Goal: Information Seeking & Learning: Learn about a topic

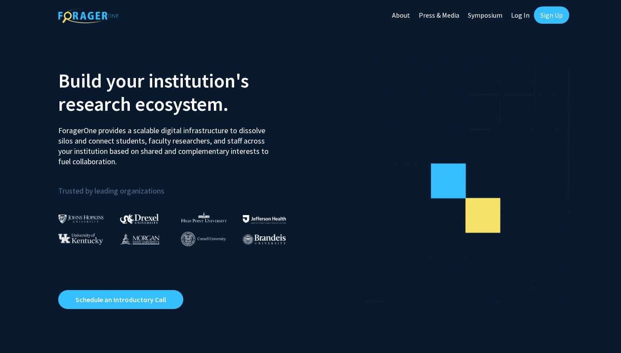
click at [518, 16] on link "Log In" at bounding box center [520, 15] width 27 height 30
select select
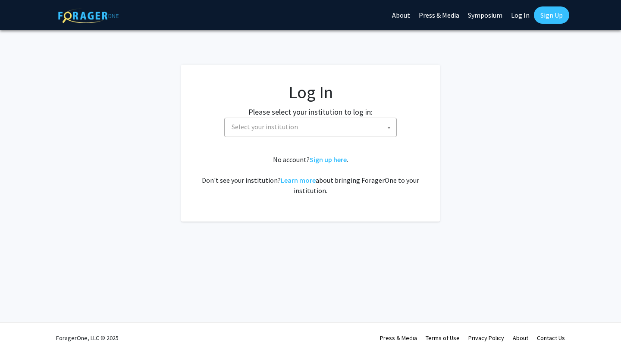
click at [284, 123] on span "Select your institution" at bounding box center [265, 127] width 66 height 9
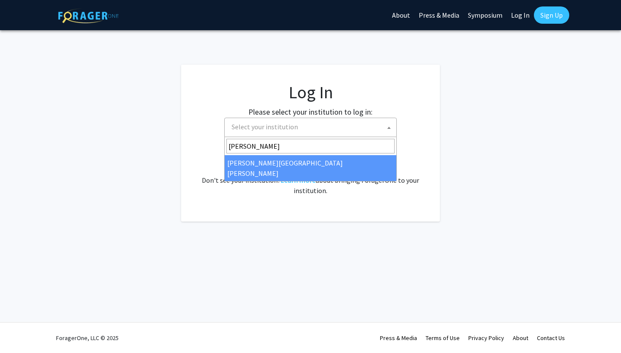
type input "[PERSON_NAME]"
select select "1"
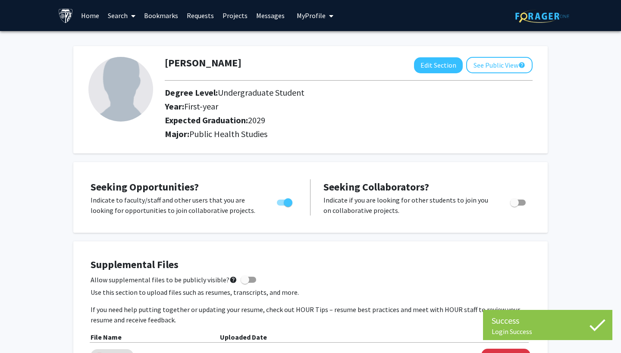
click at [125, 13] on link "Search" at bounding box center [122, 15] width 36 height 30
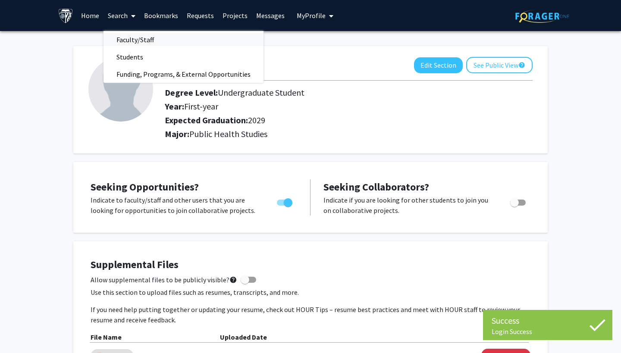
click at [137, 39] on span "Faculty/Staff" at bounding box center [135, 39] width 63 height 17
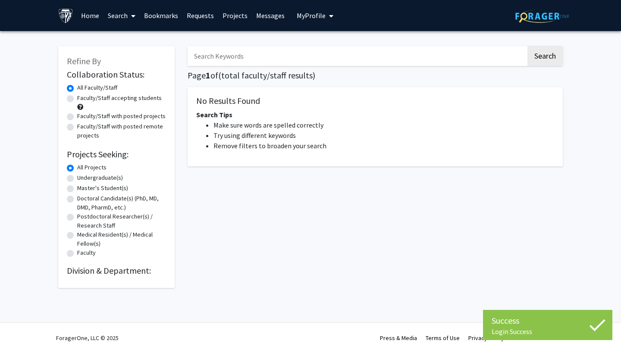
click at [227, 54] on input "Search Keywords" at bounding box center [357, 56] width 339 height 20
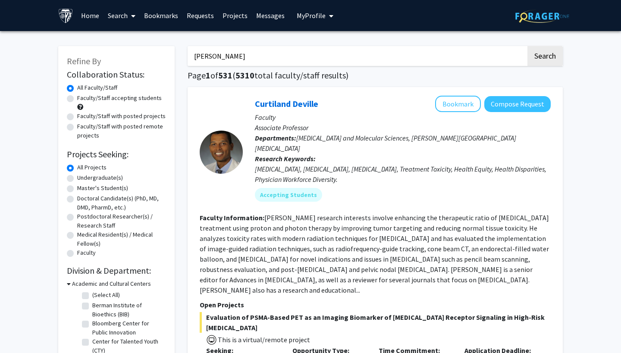
type input "monica mugnier"
click at [545, 57] on button "Search" at bounding box center [545, 56] width 35 height 20
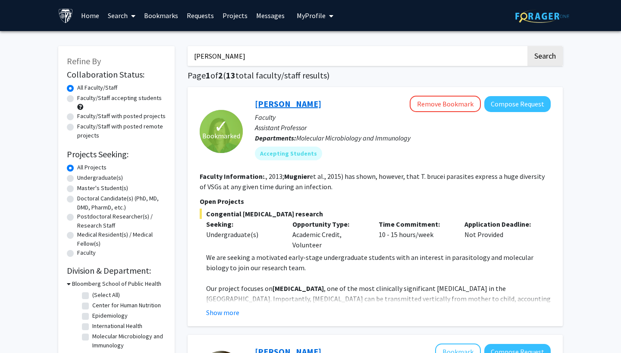
click at [289, 109] on link "Monica Mugnier" at bounding box center [288, 103] width 66 height 11
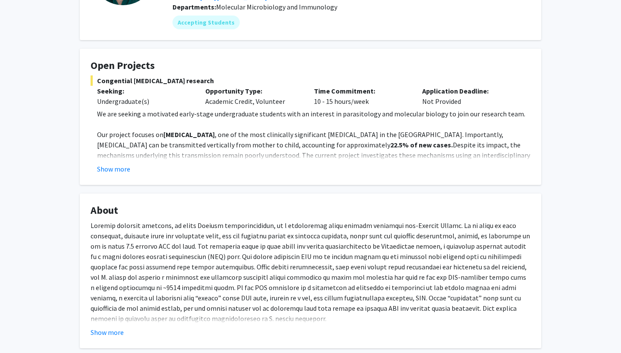
scroll to position [112, 0]
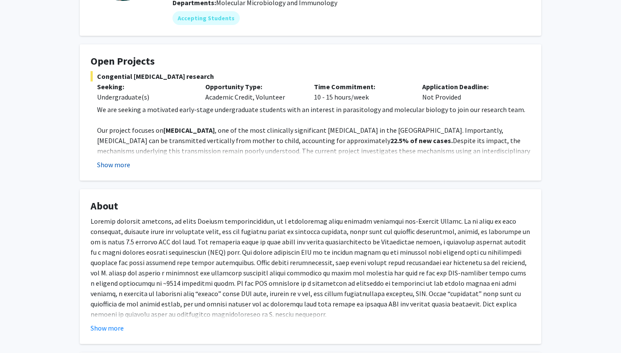
click at [111, 166] on button "Show more" at bounding box center [113, 165] width 33 height 10
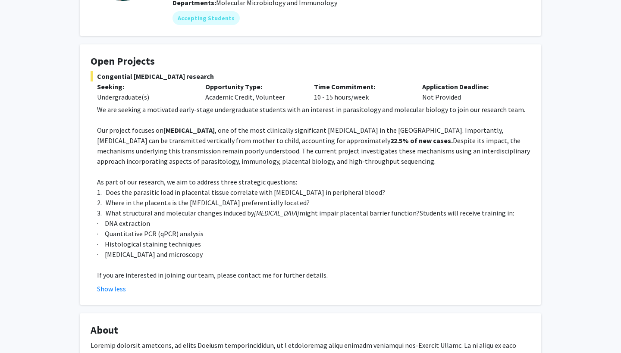
click at [246, 138] on span ", one of the most clinically significant parasitic infections in the Americas. …" at bounding box center [300, 135] width 407 height 19
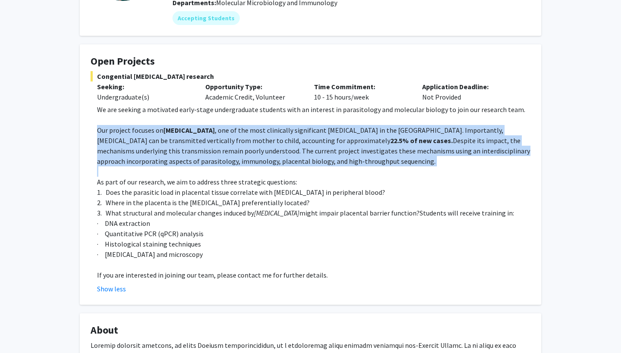
click at [246, 138] on span ", one of the most clinically significant parasitic infections in the Americas. …" at bounding box center [300, 135] width 407 height 19
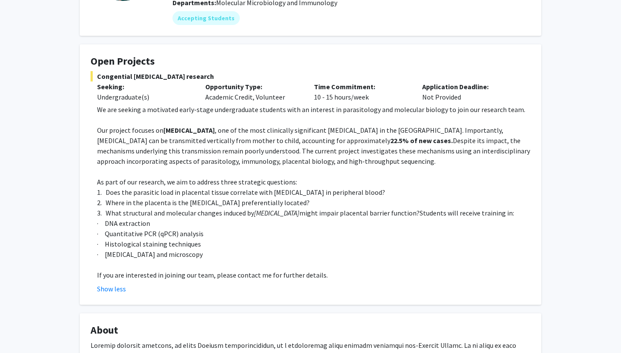
click at [246, 113] on span "We are seeking a motivated early-stage undergraduate students with an interest …" at bounding box center [311, 109] width 429 height 9
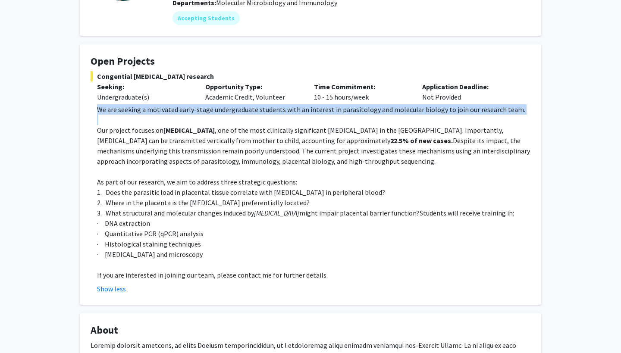
click at [246, 113] on span "We are seeking a motivated early-stage undergraduate students with an interest …" at bounding box center [311, 109] width 429 height 9
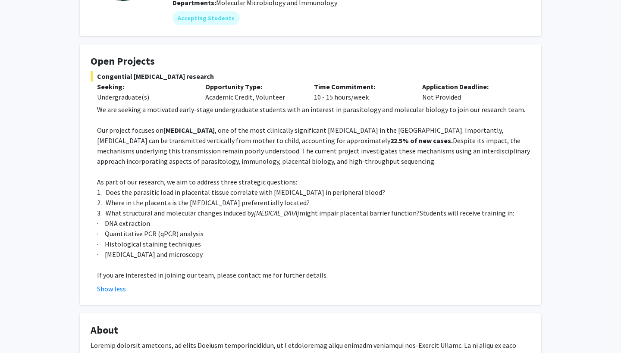
click at [243, 147] on p "Our project focuses on Chagas disease , one of the most clinically significant …" at bounding box center [314, 145] width 434 height 41
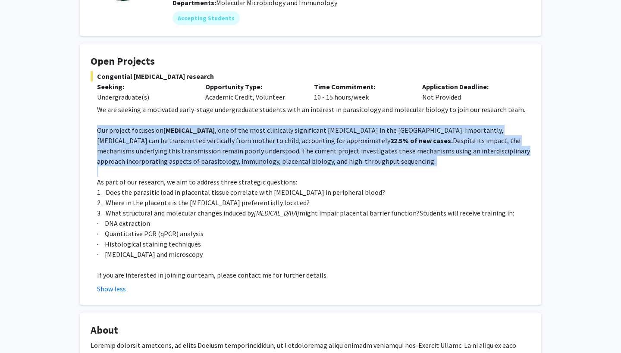
click at [243, 147] on p "Our project focuses on Chagas disease , one of the most clinically significant …" at bounding box center [314, 145] width 434 height 41
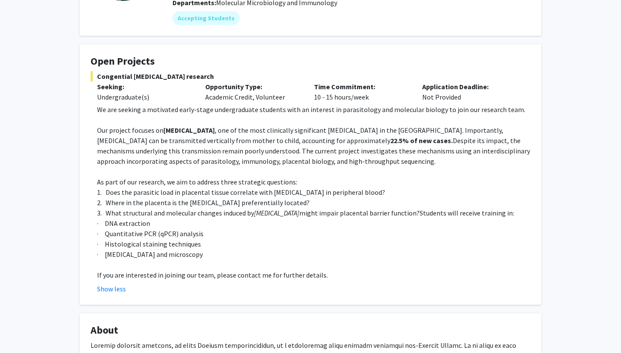
click at [307, 148] on span "Despite its impact, the mechanisms underlying this transmission remain poorly u…" at bounding box center [313, 150] width 433 height 29
drag, startPoint x: 340, startPoint y: 164, endPoint x: 242, endPoint y: 155, distance: 98.8
click at [242, 155] on p "Our project focuses on Chagas disease , one of the most clinically significant …" at bounding box center [314, 145] width 434 height 41
click at [242, 155] on span "Despite its impact, the mechanisms underlying this transmission remain poorly u…" at bounding box center [313, 150] width 433 height 29
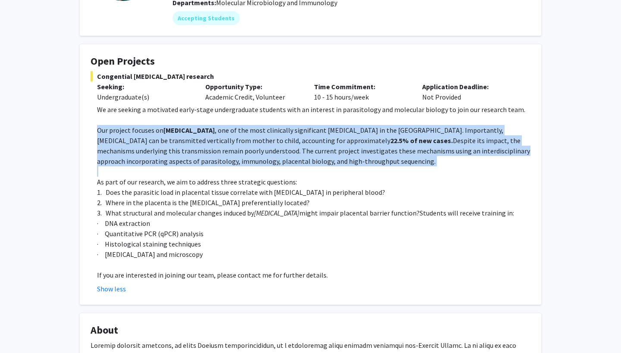
click at [242, 155] on span "Despite its impact, the mechanisms underlying this transmission remain poorly u…" at bounding box center [313, 150] width 433 height 29
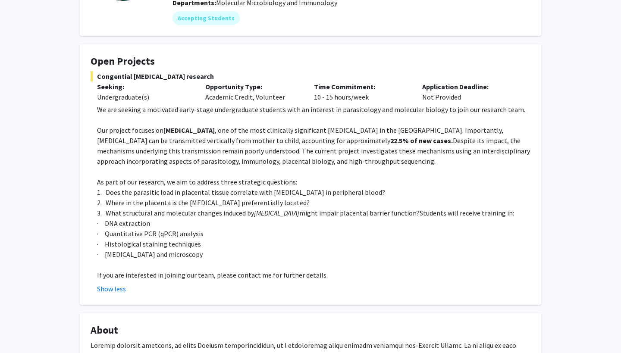
click at [236, 194] on span "1. Does the parasitic load in placental tissue correlate with parasitemia in pe…" at bounding box center [241, 192] width 288 height 9
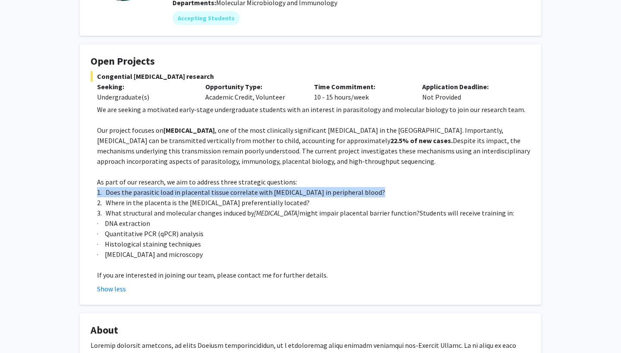
click at [236, 194] on span "1. Does the parasitic load in placental tissue correlate with parasitemia in pe…" at bounding box center [241, 192] width 288 height 9
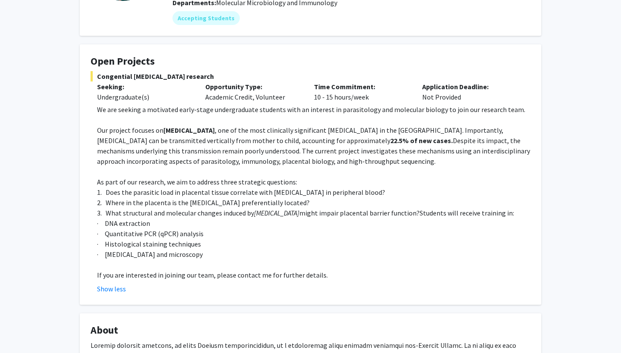
click at [228, 203] on span "2. Where in the placenta is the parasite preferentially located?" at bounding box center [203, 203] width 213 height 9
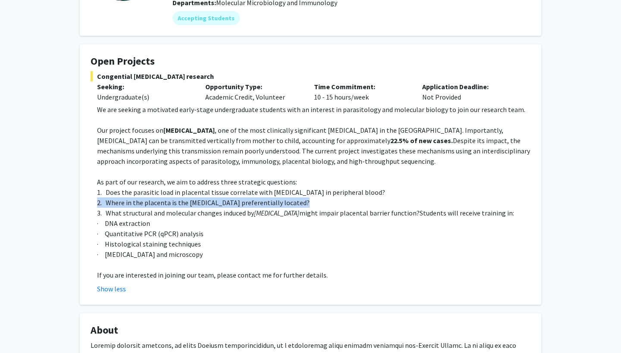
click at [228, 203] on span "2. Where in the placenta is the parasite preferentially located?" at bounding box center [203, 203] width 213 height 9
click at [227, 208] on p "2. Where in the placenta is the parasite preferentially located?" at bounding box center [314, 203] width 434 height 10
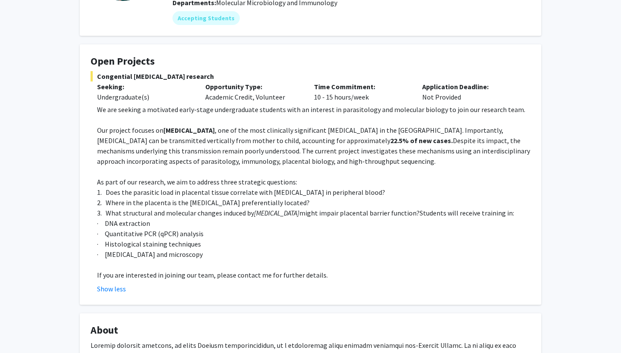
click at [227, 208] on p "2. Where in the placenta is the parasite preferentially located?" at bounding box center [314, 203] width 434 height 10
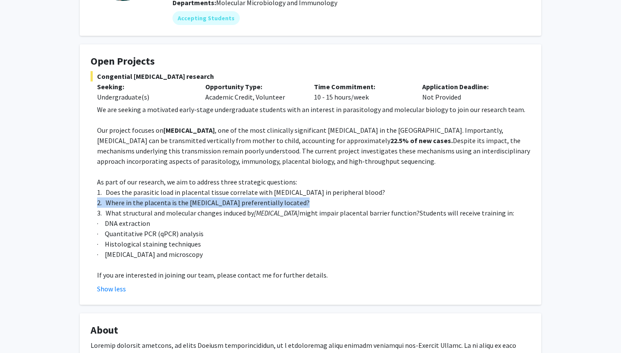
click at [227, 208] on p "2. Where in the placenta is the parasite preferentially located?" at bounding box center [314, 203] width 434 height 10
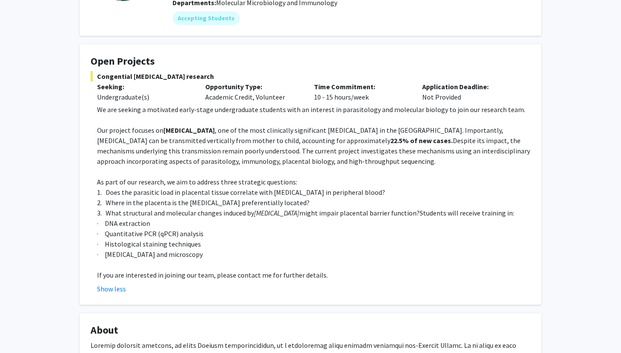
click at [227, 212] on span "3. What structural and molecular changes induced by" at bounding box center [175, 213] width 157 height 9
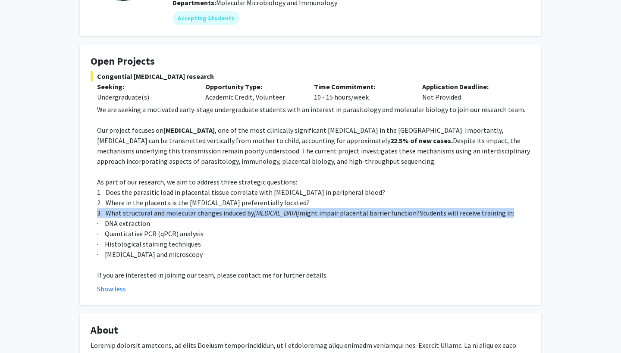
click at [227, 212] on span "3. What structural and molecular changes induced by" at bounding box center [175, 213] width 157 height 9
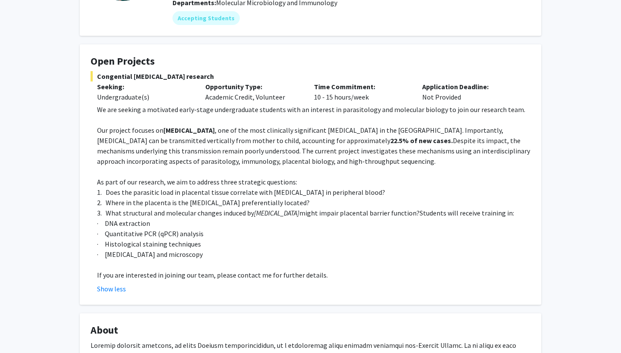
click at [224, 231] on p "· Quantitative PCR (qPCR) analysis" at bounding box center [314, 234] width 434 height 10
click at [227, 249] on p "· Histological staining techniques" at bounding box center [314, 244] width 434 height 10
drag, startPoint x: 227, startPoint y: 255, endPoint x: 88, endPoint y: 227, distance: 141.7
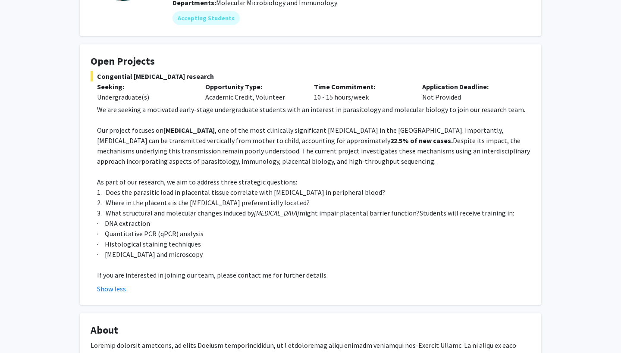
click at [87, 227] on fg-card "Open Projects Congential Chagas disease research Seeking: Undergraduate(s) Oppo…" at bounding box center [311, 174] width 462 height 261
click at [122, 199] on p "2. Where in the placenta is the parasite preferentially located?" at bounding box center [314, 203] width 434 height 10
click at [280, 150] on span "Despite its impact, the mechanisms underlying this transmission remain poorly u…" at bounding box center [313, 150] width 433 height 29
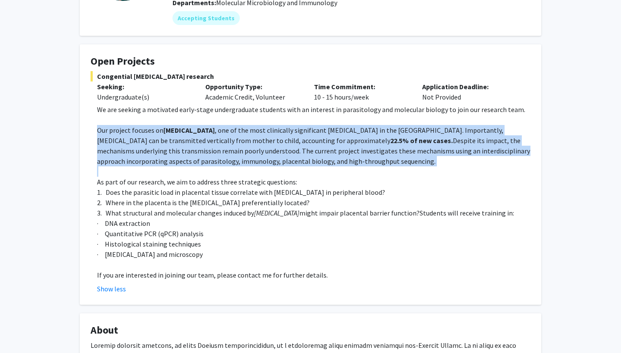
click at [280, 150] on span "Despite its impact, the mechanisms underlying this transmission remain poorly u…" at bounding box center [313, 150] width 433 height 29
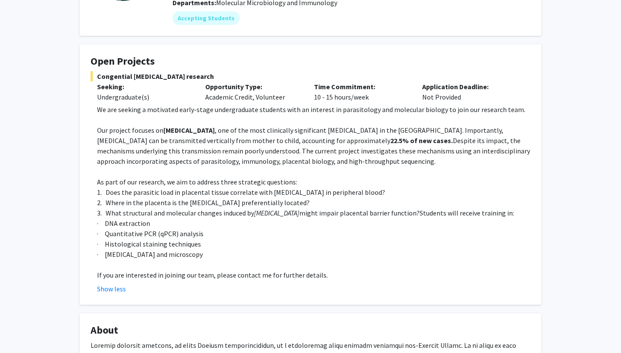
click at [342, 160] on p "Our project focuses on Chagas disease , one of the most clinically significant …" at bounding box center [314, 145] width 434 height 41
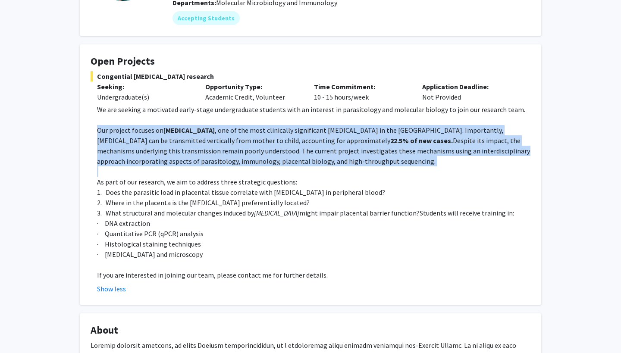
click at [342, 160] on p "Our project focuses on Chagas disease , one of the most clinically significant …" at bounding box center [314, 145] width 434 height 41
click at [391, 142] on strong "22.5% of new cases." at bounding box center [422, 140] width 63 height 9
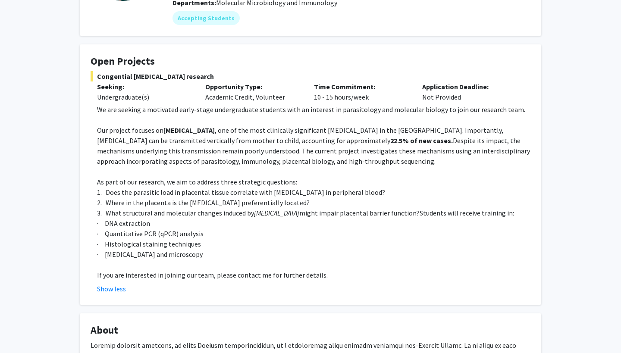
click at [181, 143] on span ", one of the most clinically significant parasitic infections in the Americas. …" at bounding box center [300, 135] width 407 height 19
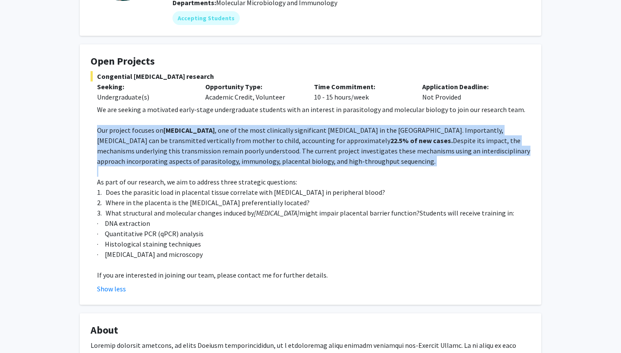
click at [181, 143] on span ", one of the most clinically significant parasitic infections in the Americas. …" at bounding box center [300, 135] width 407 height 19
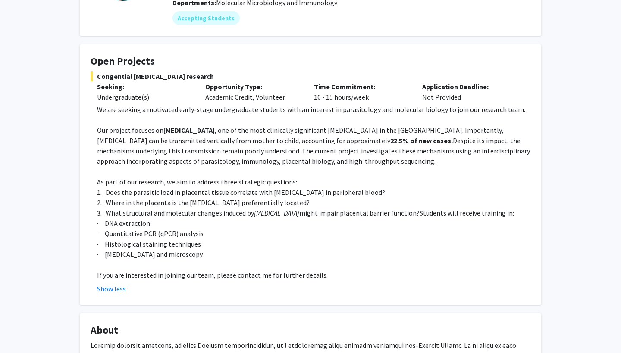
click at [173, 122] on p at bounding box center [314, 120] width 434 height 10
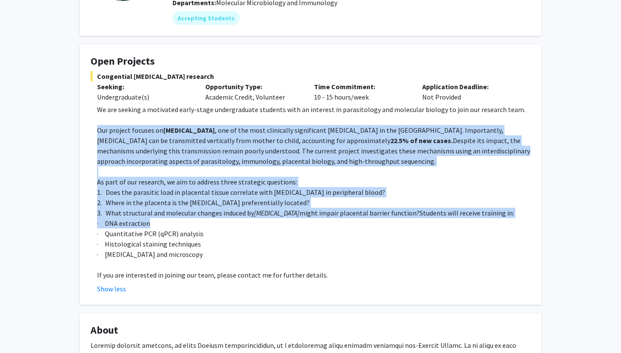
drag, startPoint x: 95, startPoint y: 133, endPoint x: 157, endPoint y: 221, distance: 107.5
click at [157, 221] on fg-read-more "We are seeking a motivated early-stage undergraduate students with an interest …" at bounding box center [311, 199] width 440 height 190
click at [157, 221] on p "· DNA extraction" at bounding box center [314, 223] width 434 height 10
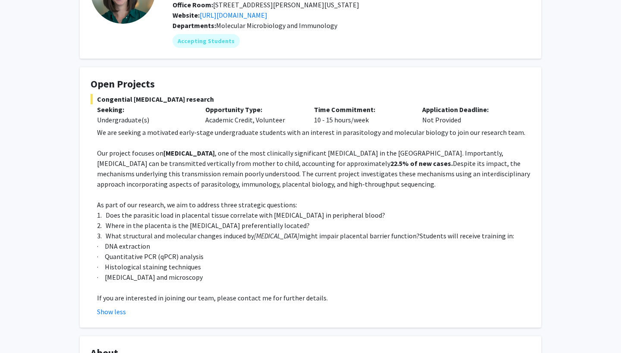
scroll to position [95, 0]
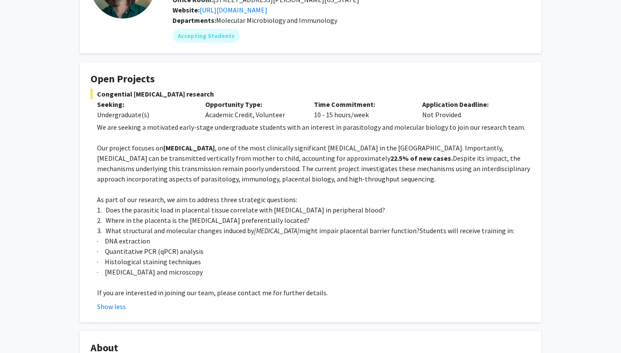
click at [175, 189] on p at bounding box center [314, 189] width 434 height 10
click at [175, 185] on p at bounding box center [314, 189] width 434 height 10
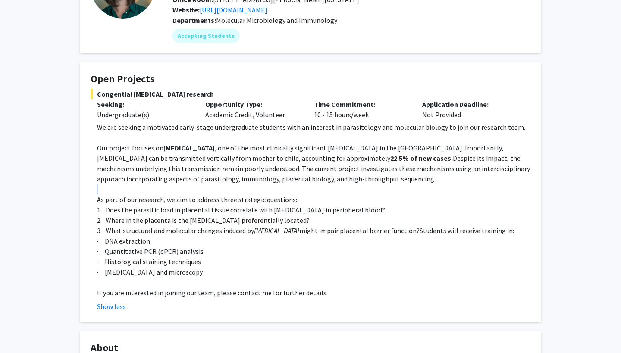
click at [175, 185] on p at bounding box center [314, 189] width 434 height 10
click at [220, 188] on p at bounding box center [314, 189] width 434 height 10
click at [183, 162] on span ", one of the most clinically significant parasitic infections in the Americas. …" at bounding box center [300, 153] width 407 height 19
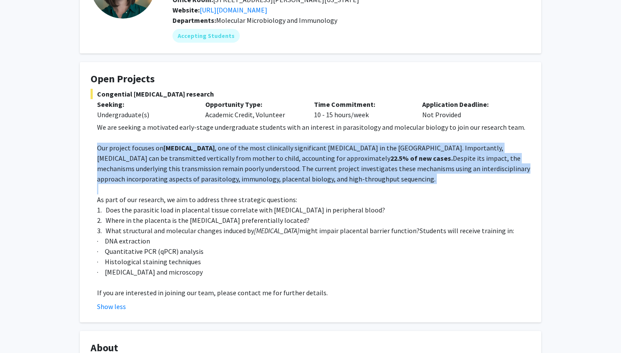
click at [183, 162] on span ", one of the most clinically significant parasitic infections in the Americas. …" at bounding box center [300, 153] width 407 height 19
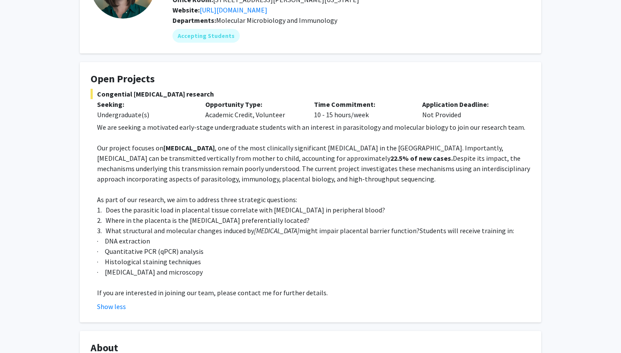
click at [386, 204] on p "As part of our research, we aim to address three strategic questions:" at bounding box center [314, 200] width 434 height 10
click at [281, 164] on p "Our project focuses on Chagas disease , one of the most clinically significant …" at bounding box center [314, 163] width 434 height 41
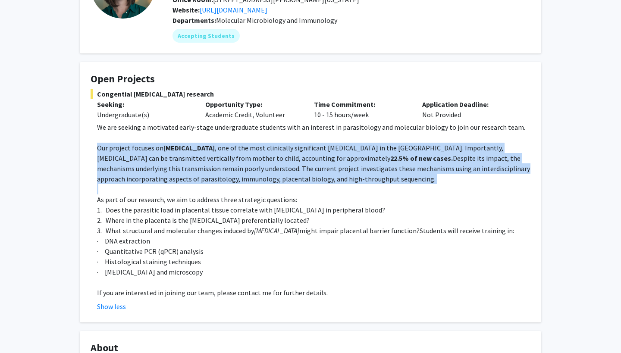
click at [281, 164] on p "Our project focuses on Chagas disease , one of the most clinically significant …" at bounding box center [314, 163] width 434 height 41
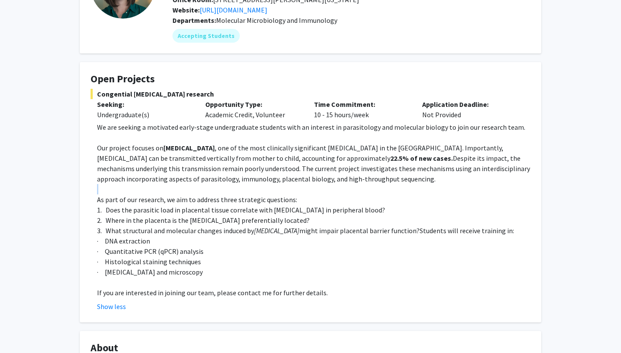
click at [319, 192] on p at bounding box center [314, 189] width 434 height 10
click at [233, 228] on span "3. What structural and molecular changes induced by" at bounding box center [175, 231] width 157 height 9
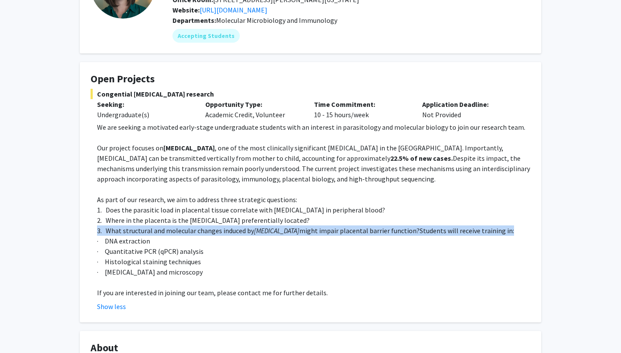
click at [233, 228] on span "3. What structural and molecular changes induced by" at bounding box center [175, 231] width 157 height 9
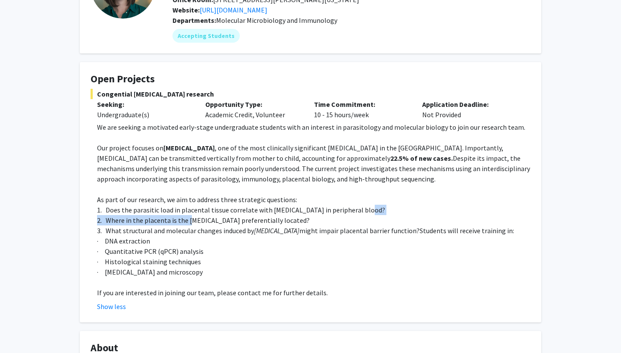
click at [191, 216] on div "We are seeking a motivated early-stage undergraduate students with an interest …" at bounding box center [314, 210] width 434 height 176
click at [86, 214] on fg-card "Open Projects Congential Chagas disease research Seeking: Undergraduate(s) Oppo…" at bounding box center [311, 192] width 462 height 261
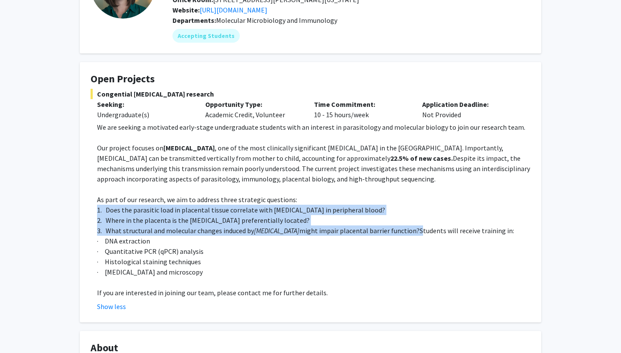
drag, startPoint x: 97, startPoint y: 212, endPoint x: 423, endPoint y: 229, distance: 327.2
click at [424, 229] on fg-read-more "We are seeking a motivated early-stage undergraduate students with an interest …" at bounding box center [311, 217] width 440 height 190
copy div "1. Does the parasitic load in placental tissue correlate with parasitemia in pe…"
click at [423, 229] on span "might impair placental barrier function?Students will receive training in:" at bounding box center [407, 231] width 215 height 9
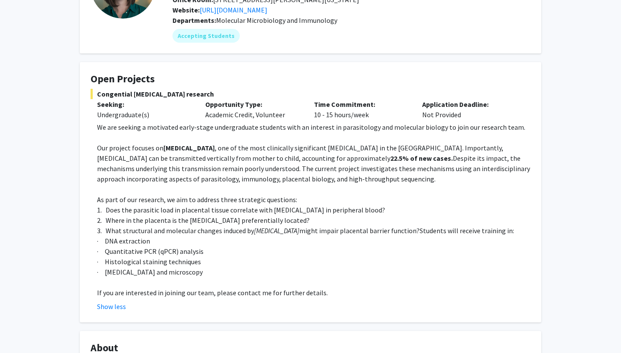
click at [225, 170] on span "Despite its impact, the mechanisms underlying this transmission remain poorly u…" at bounding box center [313, 168] width 433 height 29
click at [228, 175] on p "Our project focuses on Chagas disease , one of the most clinically significant …" at bounding box center [314, 163] width 434 height 41
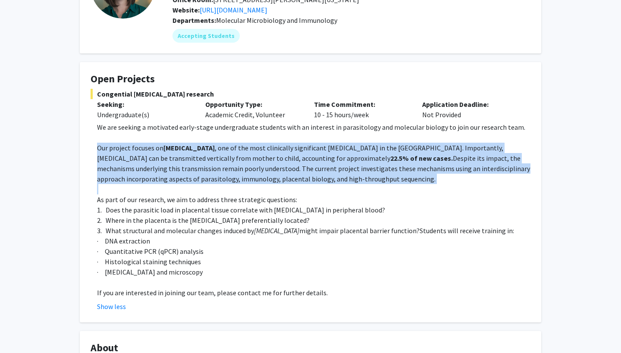
click at [228, 175] on p "Our project focuses on Chagas disease , one of the most clinically significant …" at bounding box center [314, 163] width 434 height 41
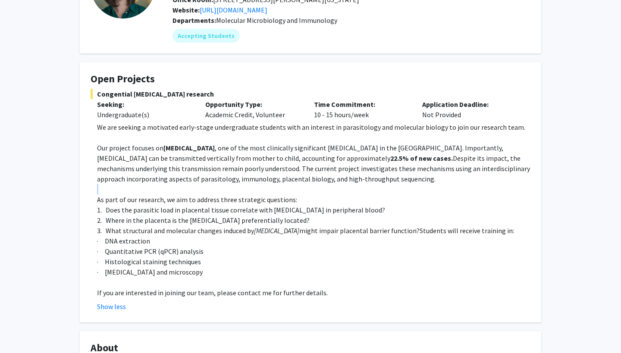
click at [310, 195] on p at bounding box center [314, 189] width 434 height 10
click at [312, 215] on p "1. Does the parasitic load in placental tissue correlate with parasitemia in pe…" at bounding box center [314, 210] width 434 height 10
click at [313, 215] on p "1. Does the parasitic load in placental tissue correlate with parasitemia in pe…" at bounding box center [314, 210] width 434 height 10
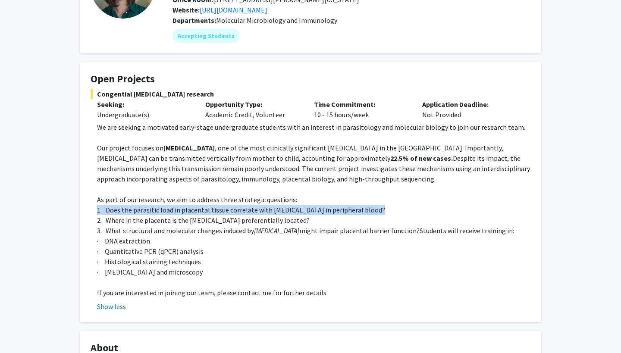
click at [313, 215] on p "1. Does the parasitic load in placental tissue correlate with parasitemia in pe…" at bounding box center [314, 210] width 434 height 10
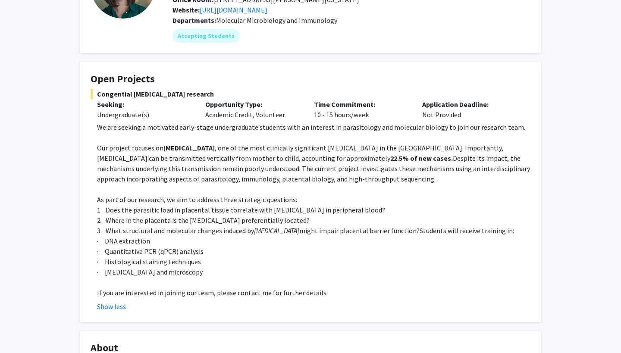
click at [258, 192] on p at bounding box center [314, 189] width 434 height 10
click at [239, 210] on span "1. Does the parasitic load in placental tissue correlate with parasitemia in pe…" at bounding box center [241, 210] width 288 height 9
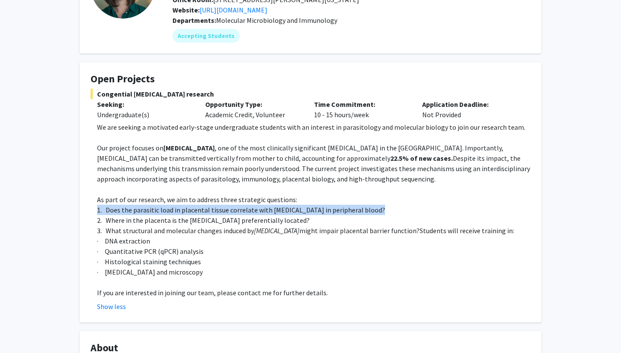
click at [239, 210] on span "1. Does the parasitic load in placental tissue correlate with parasitemia in pe…" at bounding box center [241, 210] width 288 height 9
click at [318, 215] on p "1. Does the parasitic load in placental tissue correlate with parasitemia in pe…" at bounding box center [314, 210] width 434 height 10
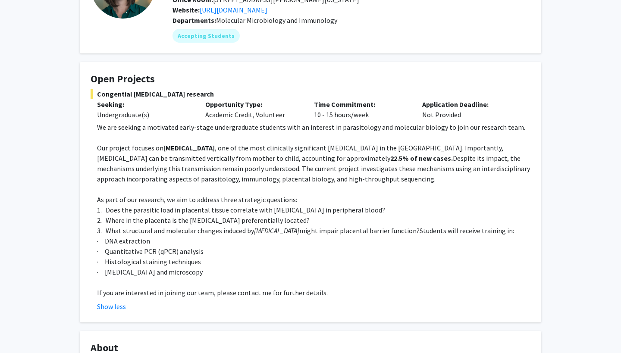
click at [331, 220] on p "2. Where in the placenta is the parasite preferentially located?" at bounding box center [314, 220] width 434 height 10
click at [333, 215] on p "1. Does the parasitic load in placental tissue correlate with parasitemia in pe…" at bounding box center [314, 210] width 434 height 10
click at [333, 214] on span "1. Does the parasitic load in placental tissue correlate with parasitemia in pe…" at bounding box center [241, 210] width 288 height 9
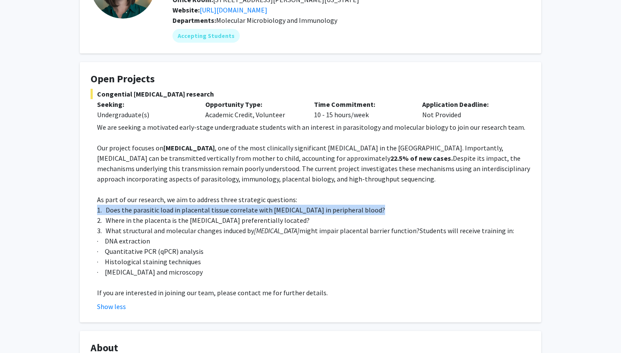
click at [333, 214] on span "1. Does the parasitic load in placental tissue correlate with parasitemia in pe…" at bounding box center [241, 210] width 288 height 9
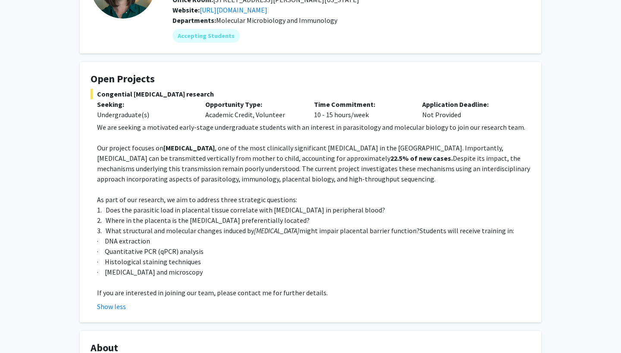
click at [333, 226] on p "2. Where in the placenta is the parasite preferentially located?" at bounding box center [314, 220] width 434 height 10
click at [391, 160] on strong "22.5% of new cases." at bounding box center [422, 158] width 63 height 9
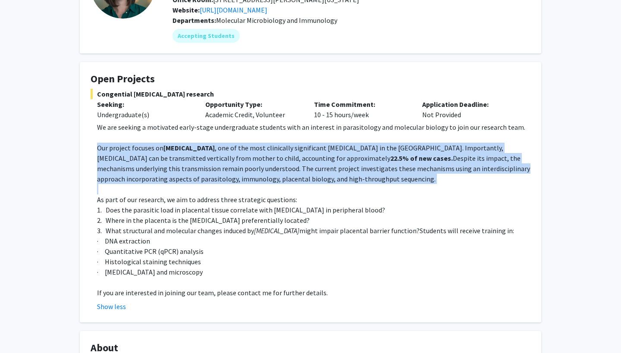
click at [391, 160] on strong "22.5% of new cases." at bounding box center [422, 158] width 63 height 9
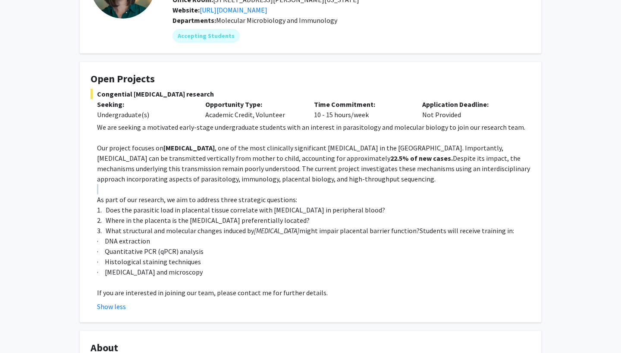
click at [389, 186] on p at bounding box center [314, 189] width 434 height 10
click at [433, 155] on span "Despite its impact, the mechanisms underlying this transmission remain poorly u…" at bounding box center [313, 168] width 433 height 29
click at [259, 221] on span "2. Where in the placenta is the parasite preferentially located?" at bounding box center [203, 220] width 213 height 9
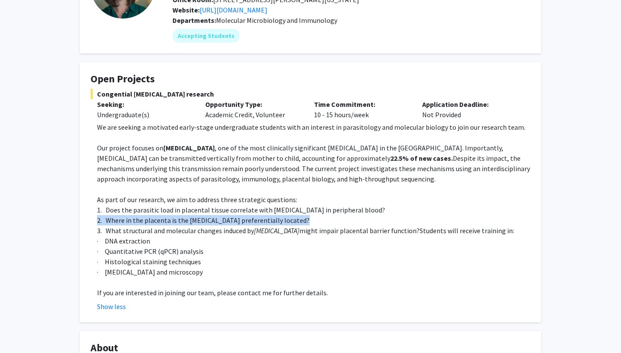
click at [259, 221] on span "2. Where in the placenta is the parasite preferentially located?" at bounding box center [203, 220] width 213 height 9
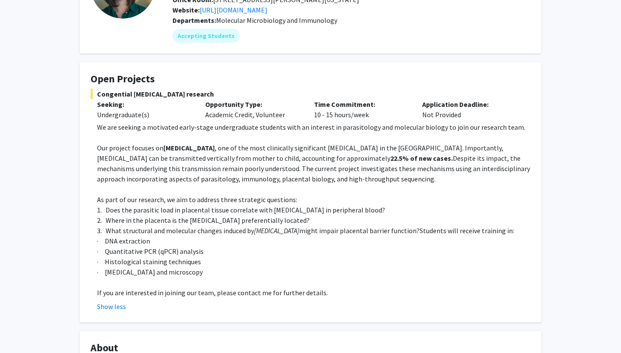
click at [289, 107] on p "Opportunity Type:" at bounding box center [252, 104] width 95 height 10
click at [153, 201] on span "As part of our research, we aim to address three strategic questions:" at bounding box center [197, 200] width 200 height 9
click at [181, 235] on span "3. What structural and molecular changes induced by" at bounding box center [175, 231] width 157 height 9
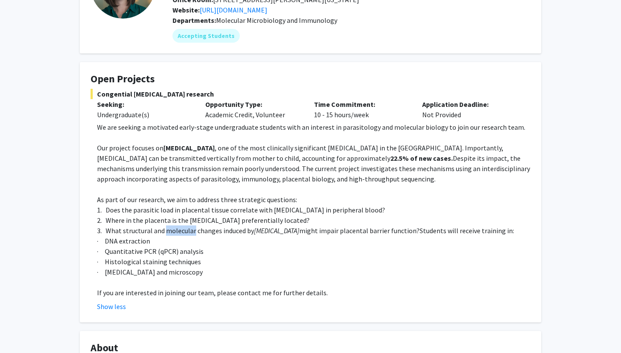
click at [181, 235] on span "3. What structural and molecular changes induced by" at bounding box center [175, 231] width 157 height 9
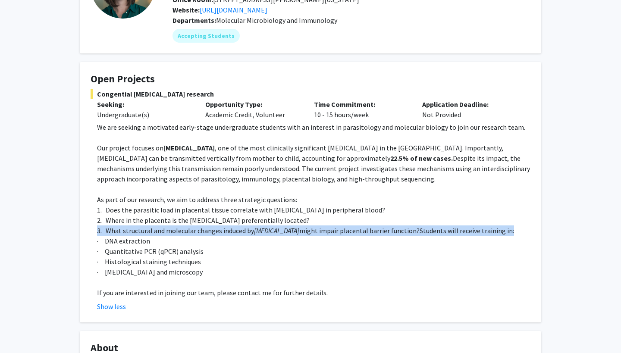
click at [181, 235] on span "3. What structural and molecular changes induced by" at bounding box center [175, 231] width 157 height 9
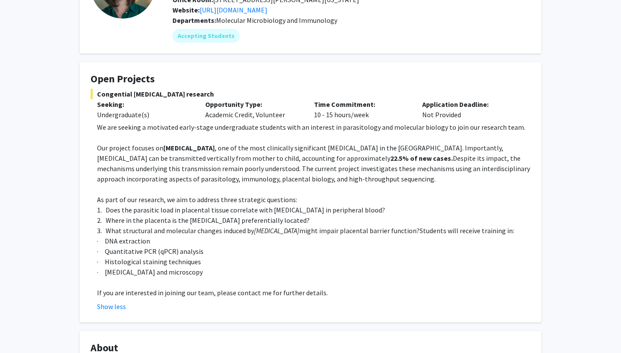
click at [217, 165] on span "Despite its impact, the mechanisms underlying this transmission remain poorly u…" at bounding box center [313, 168] width 433 height 29
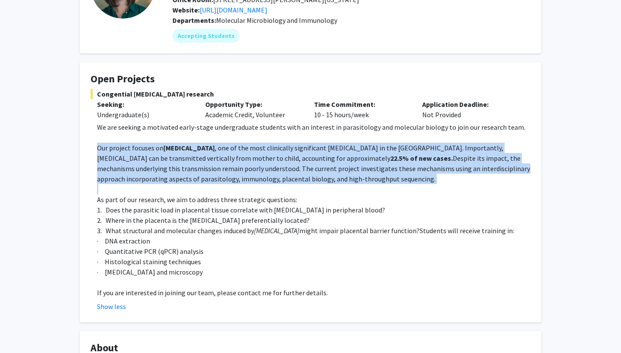
click at [217, 165] on span "Despite its impact, the mechanisms underlying this transmission remain poorly u…" at bounding box center [313, 168] width 433 height 29
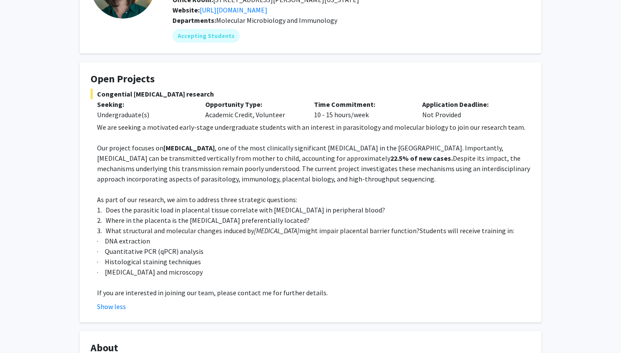
click at [228, 249] on p "· Quantitative PCR (qPCR) analysis" at bounding box center [314, 251] width 434 height 10
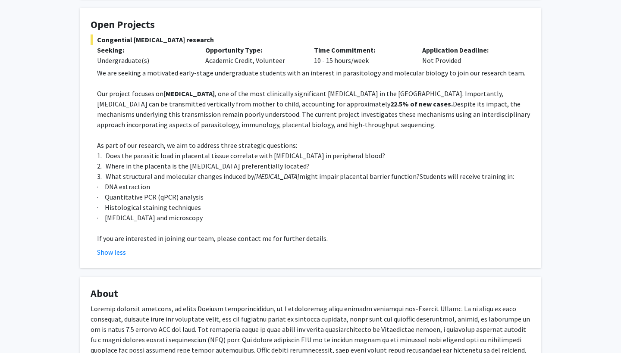
scroll to position [149, 0]
click at [311, 123] on span "Despite its impact, the mechanisms underlying this transmission remain poorly u…" at bounding box center [313, 114] width 433 height 29
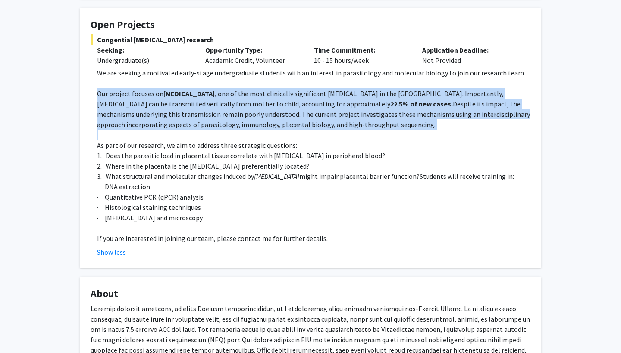
click at [311, 123] on span "Despite its impact, the mechanisms underlying this transmission remain poorly u…" at bounding box center [313, 114] width 433 height 29
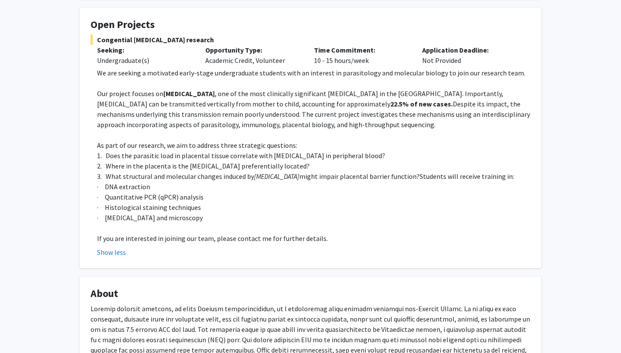
click at [334, 165] on p "2. Where in the placenta is the parasite preferentially located?" at bounding box center [314, 166] width 434 height 10
click at [322, 265] on fg-card "Open Projects Congential Chagas disease research Seeking: Undergraduate(s) Oppo…" at bounding box center [311, 138] width 462 height 261
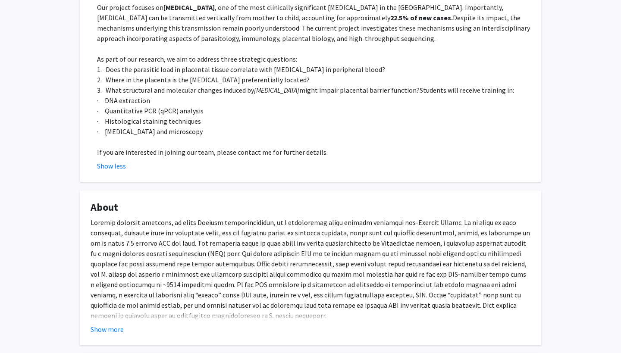
scroll to position [235, 0]
click at [322, 265] on div "In textbook depictions of antigenic variation, each of these waves is typically…" at bounding box center [311, 337] width 440 height 238
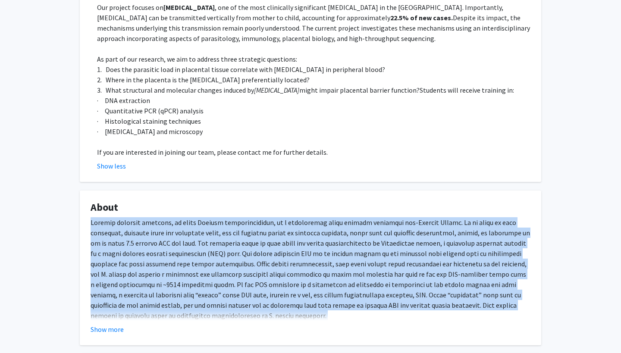
click at [322, 265] on div "In textbook depictions of antigenic variation, each of these waves is typically…" at bounding box center [311, 337] width 440 height 238
click at [119, 329] on button "Show more" at bounding box center [107, 330] width 33 height 10
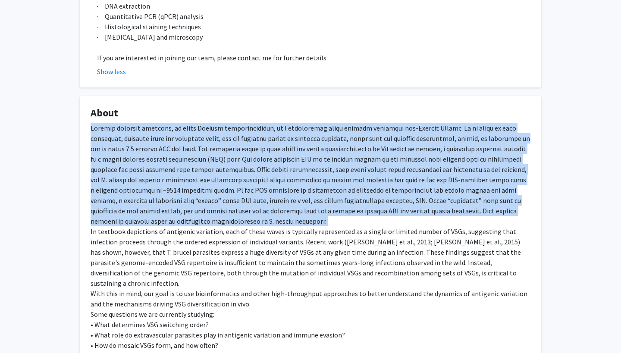
scroll to position [335, 0]
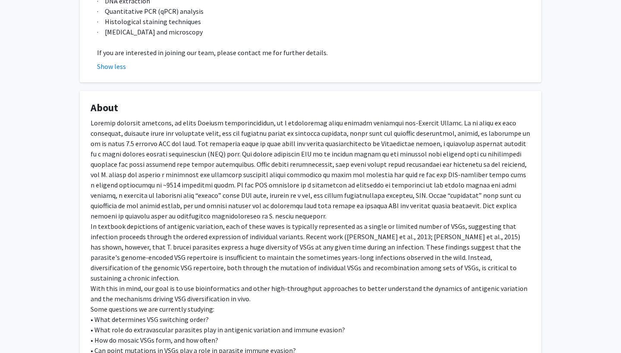
click at [201, 257] on div "In textbook depictions of antigenic variation, each of these waves is typically…" at bounding box center [311, 237] width 440 height 238
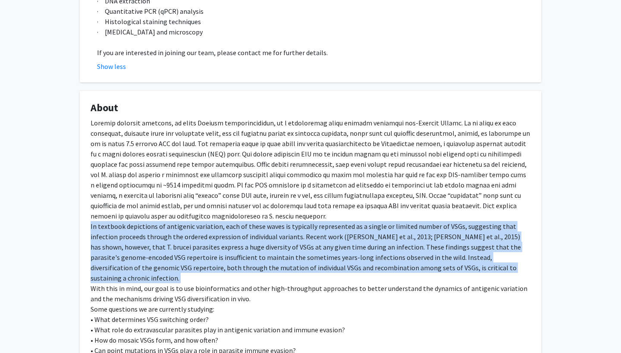
click at [201, 257] on div "In textbook depictions of antigenic variation, each of these waves is typically…" at bounding box center [311, 237] width 440 height 238
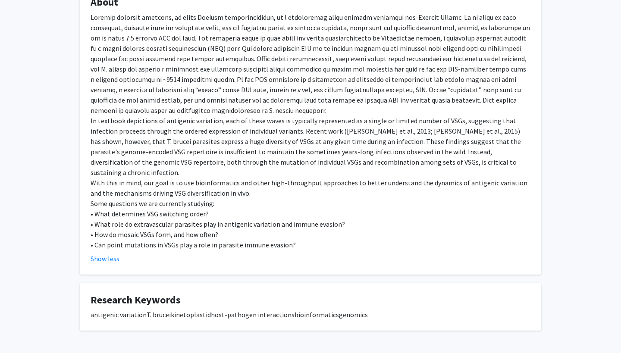
click at [201, 237] on div "In textbook depictions of antigenic variation, each of these waves is typically…" at bounding box center [311, 131] width 440 height 238
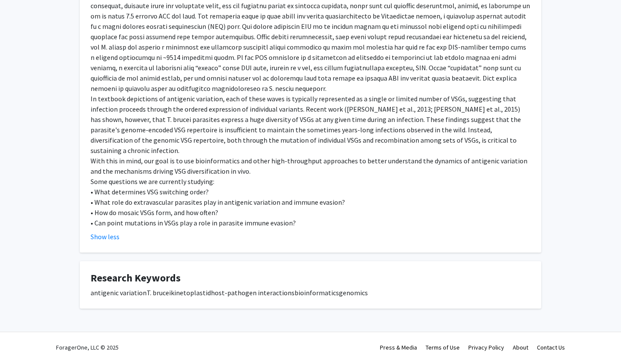
scroll to position [462, 0]
